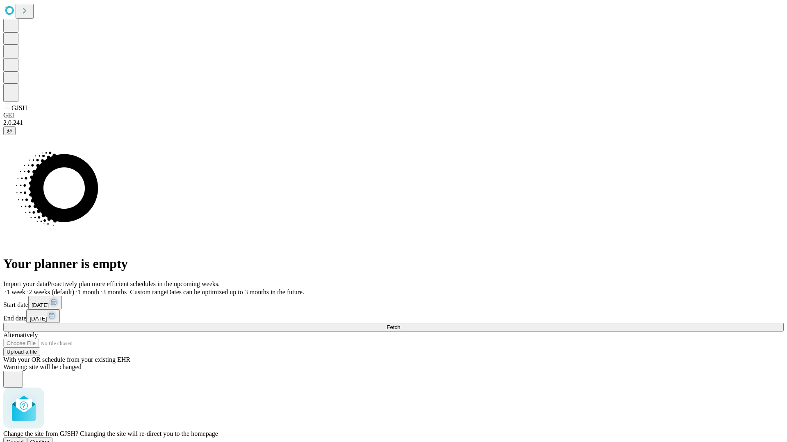
click at [50, 439] on span "Confirm" at bounding box center [39, 442] width 19 height 6
click at [74, 289] on label "2 weeks (default)" at bounding box center [49, 292] width 49 height 7
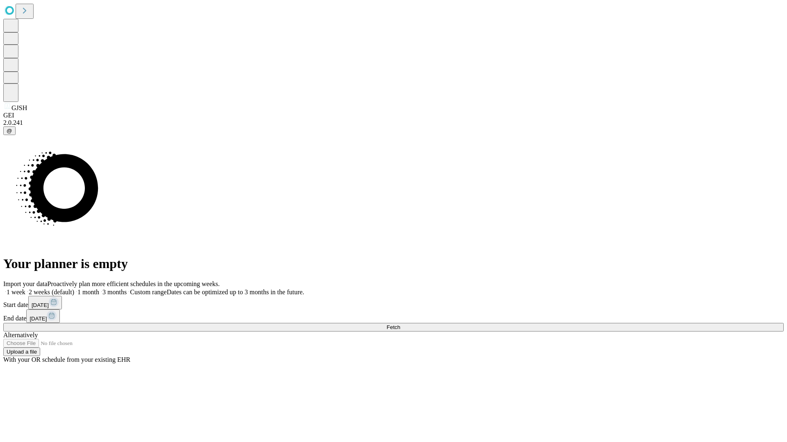
click at [400, 324] on span "Fetch" at bounding box center [393, 327] width 14 height 6
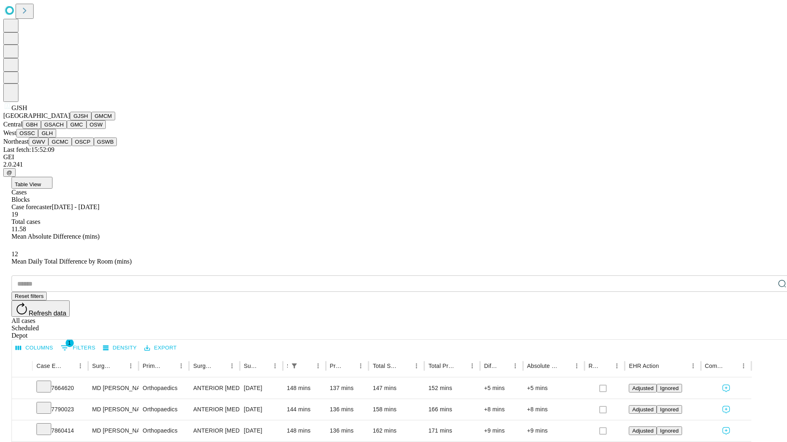
click at [91, 120] on button "GMCM" at bounding box center [103, 116] width 24 height 9
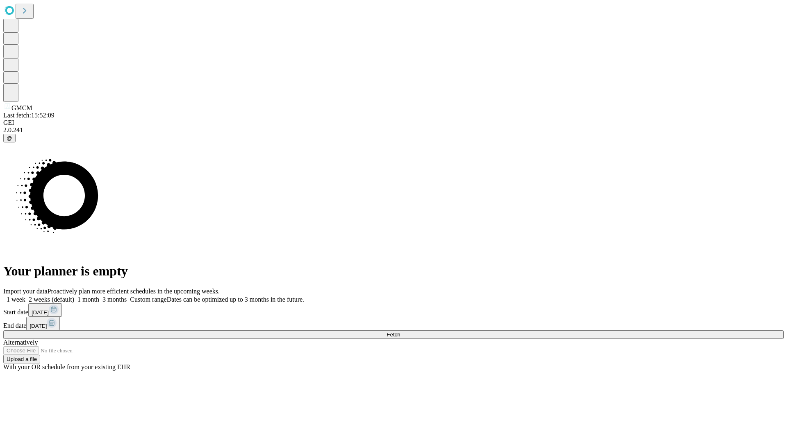
click at [74, 296] on label "2 weeks (default)" at bounding box center [49, 299] width 49 height 7
click at [400, 332] on span "Fetch" at bounding box center [393, 335] width 14 height 6
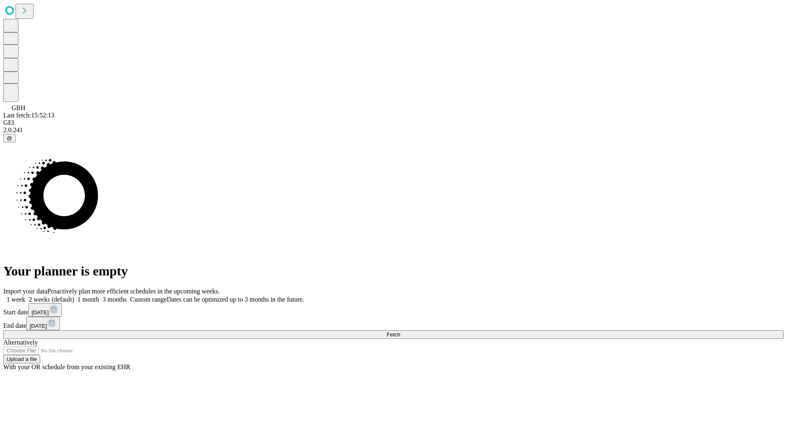
click at [74, 296] on label "2 weeks (default)" at bounding box center [49, 299] width 49 height 7
click at [400, 332] on span "Fetch" at bounding box center [393, 335] width 14 height 6
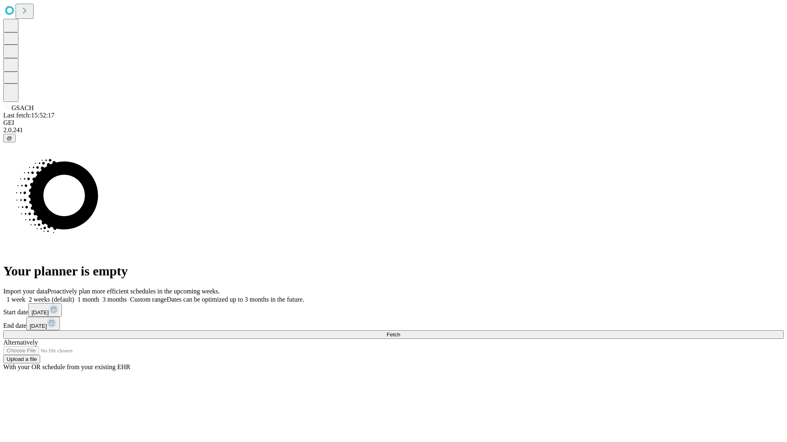
click at [74, 296] on label "2 weeks (default)" at bounding box center [49, 299] width 49 height 7
click at [400, 332] on span "Fetch" at bounding box center [393, 335] width 14 height 6
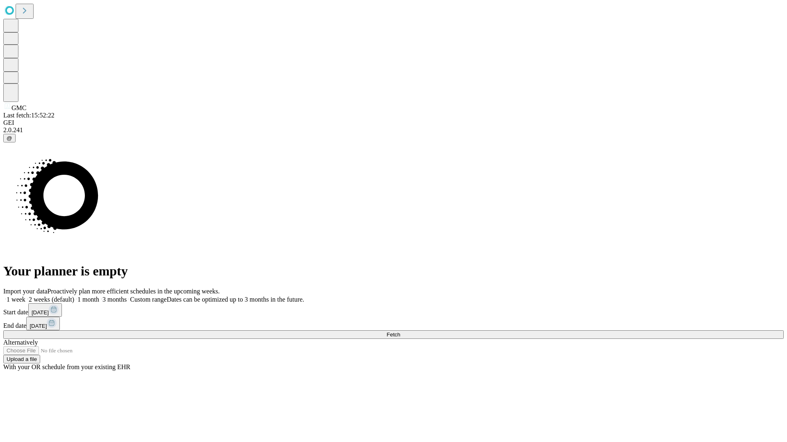
click at [74, 296] on label "2 weeks (default)" at bounding box center [49, 299] width 49 height 7
click at [400, 332] on span "Fetch" at bounding box center [393, 335] width 14 height 6
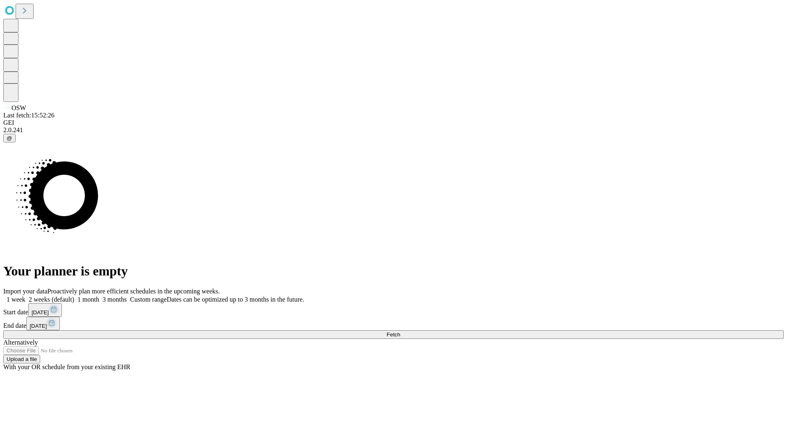
click at [400, 332] on span "Fetch" at bounding box center [393, 335] width 14 height 6
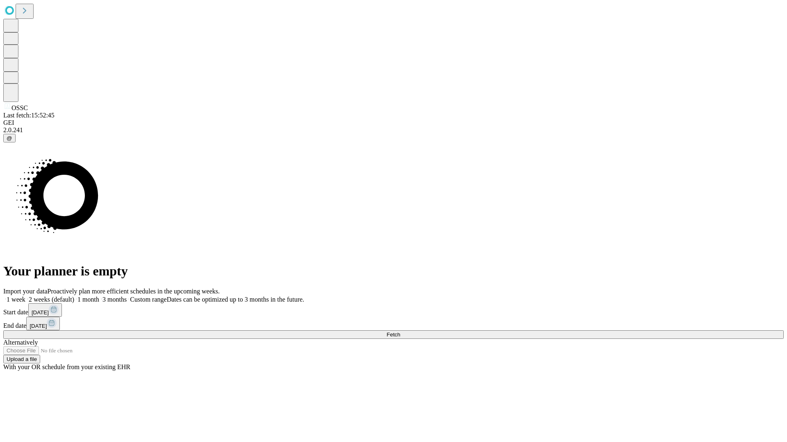
click at [74, 296] on label "2 weeks (default)" at bounding box center [49, 299] width 49 height 7
click at [400, 332] on span "Fetch" at bounding box center [393, 335] width 14 height 6
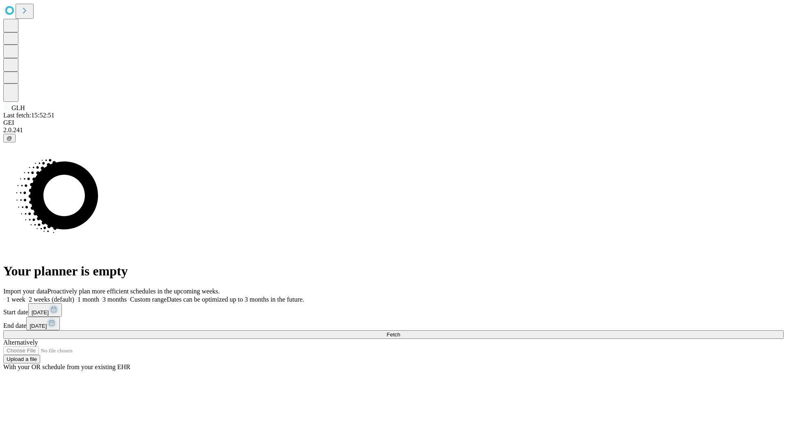
click at [74, 296] on label "2 weeks (default)" at bounding box center [49, 299] width 49 height 7
click at [400, 332] on span "Fetch" at bounding box center [393, 335] width 14 height 6
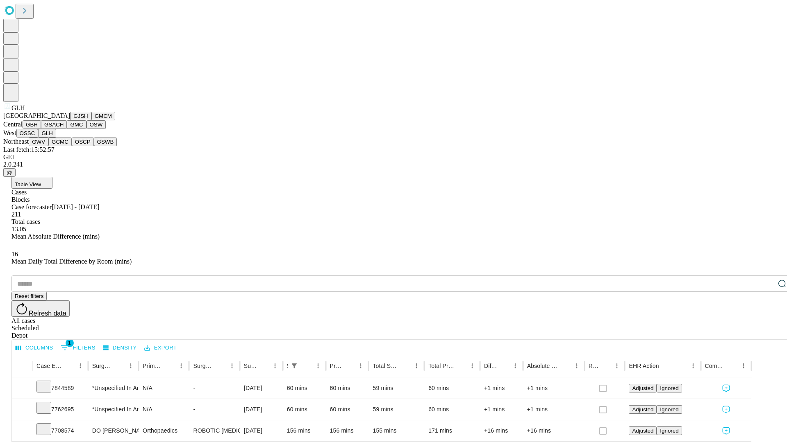
click at [48, 146] on button "GWV" at bounding box center [39, 142] width 20 height 9
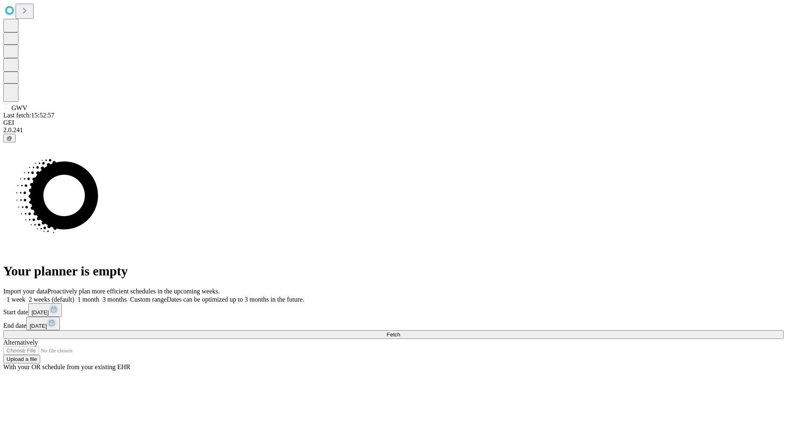
click at [74, 296] on label "2 weeks (default)" at bounding box center [49, 299] width 49 height 7
click at [400, 332] on span "Fetch" at bounding box center [393, 335] width 14 height 6
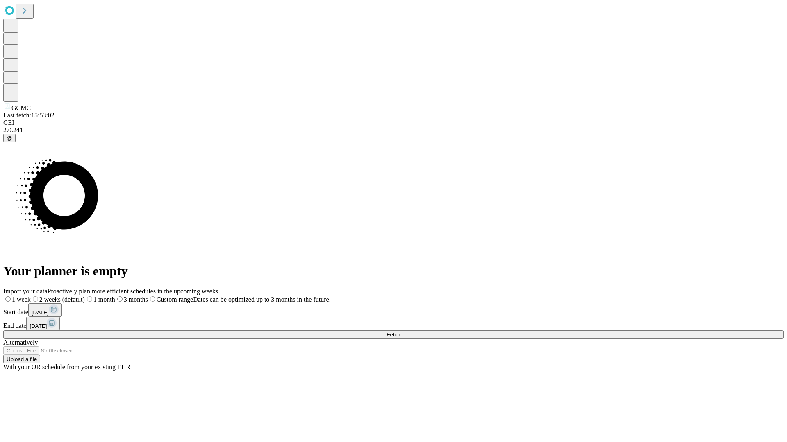
click at [85, 296] on label "2 weeks (default)" at bounding box center [58, 299] width 54 height 7
click at [400, 332] on span "Fetch" at bounding box center [393, 335] width 14 height 6
click at [74, 296] on label "2 weeks (default)" at bounding box center [49, 299] width 49 height 7
click at [400, 332] on span "Fetch" at bounding box center [393, 335] width 14 height 6
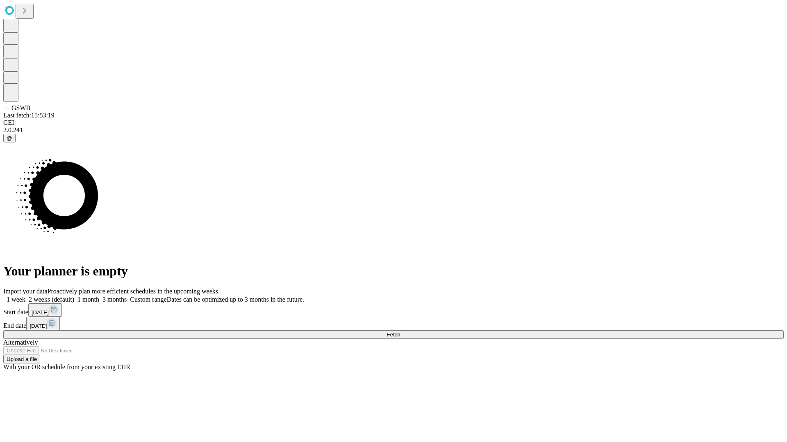
click at [400, 332] on span "Fetch" at bounding box center [393, 335] width 14 height 6
